Goal: Task Accomplishment & Management: Complete application form

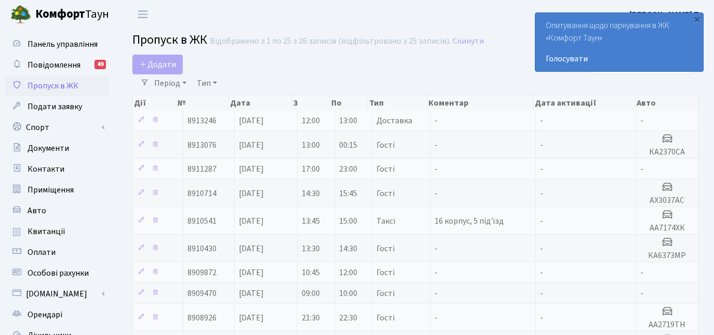
select select "25"
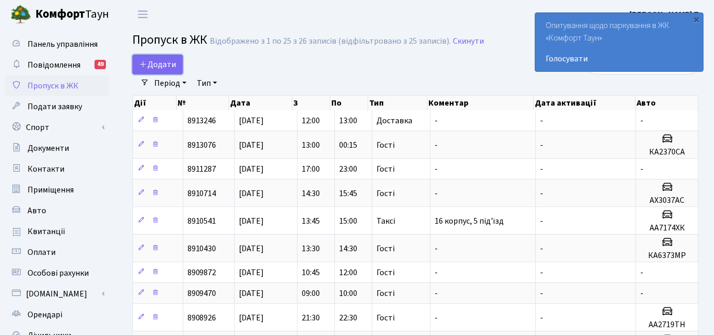
drag, startPoint x: 162, startPoint y: 58, endPoint x: 172, endPoint y: 79, distance: 23.7
click at [163, 59] on span "Додати" at bounding box center [157, 64] width 37 height 11
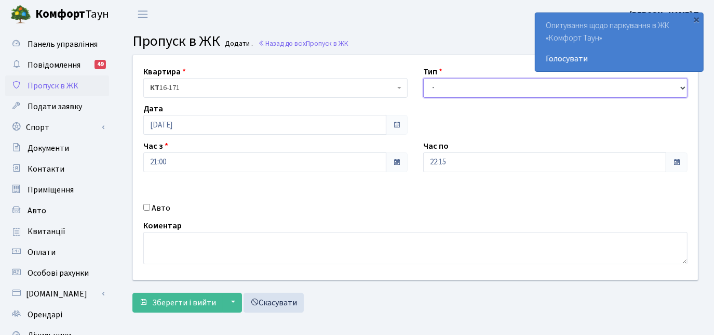
click at [443, 83] on select "- Доставка Таксі Гості Сервіс" at bounding box center [555, 88] width 264 height 20
select select "3"
click at [423, 78] on select "- Доставка Таксі Гості Сервіс" at bounding box center [555, 88] width 264 height 20
click at [151, 205] on div "Авто" at bounding box center [276, 208] width 280 height 12
click at [146, 206] on input "Авто" at bounding box center [146, 207] width 7 height 7
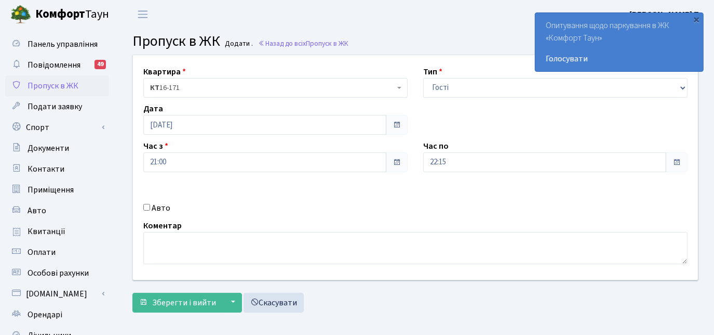
checkbox input "true"
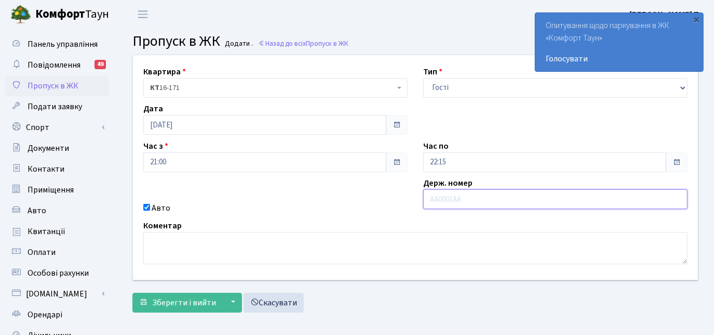
click at [442, 196] on input "text" at bounding box center [555, 199] width 264 height 20
paste input "А можна"
type input "[PERSON_NAME]"
type input "ВК8903НР"
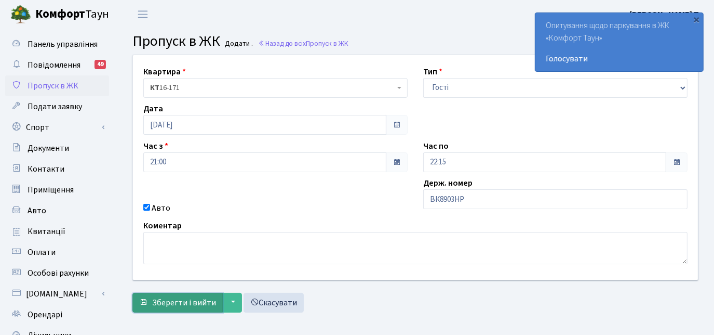
click at [170, 305] on span "Зберегти і вийти" at bounding box center [184, 302] width 64 height 11
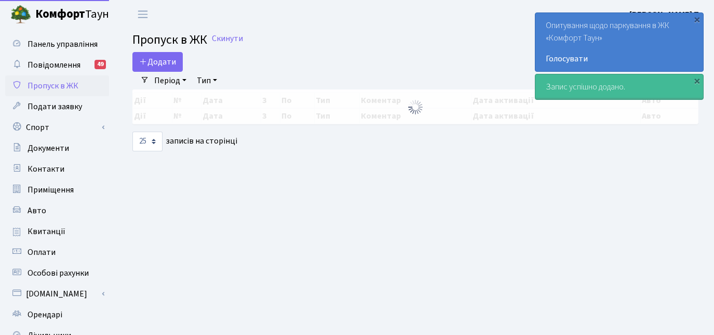
select select "25"
